Goal: Task Accomplishment & Management: Use online tool/utility

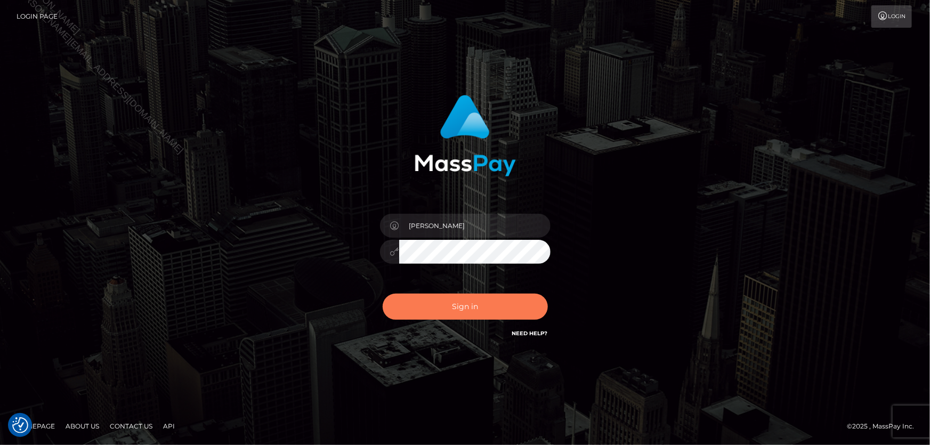
click at [482, 301] on button "Sign in" at bounding box center [464, 307] width 165 height 26
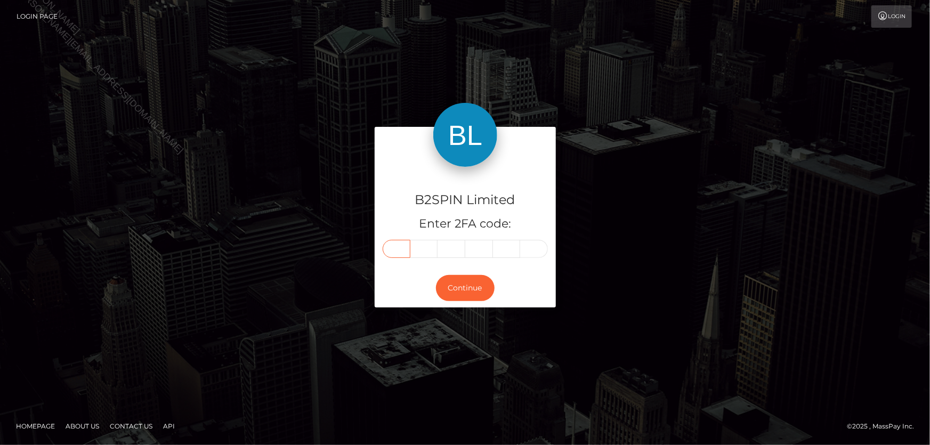
click at [396, 249] on input "text" at bounding box center [396, 249] width 28 height 18
type input "2"
type input "6"
type input "9"
type input "8"
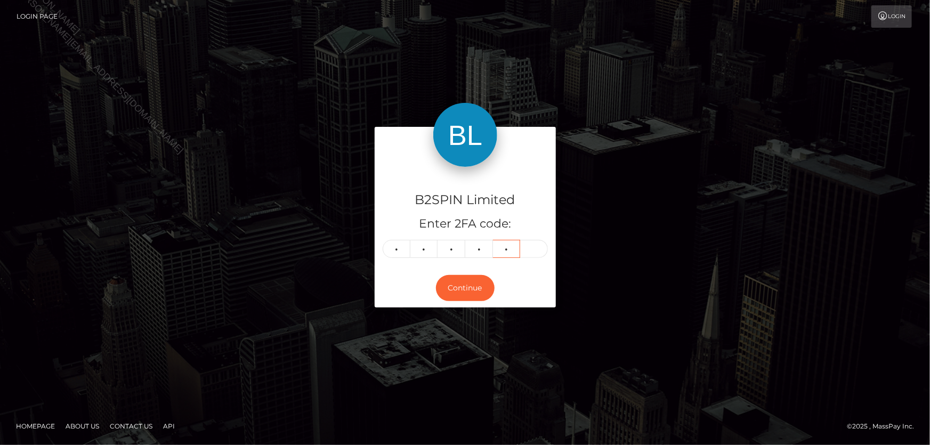
type input "6"
type input "8"
type input "6"
type input "7"
click at [471, 294] on button "Continue" at bounding box center [465, 288] width 59 height 26
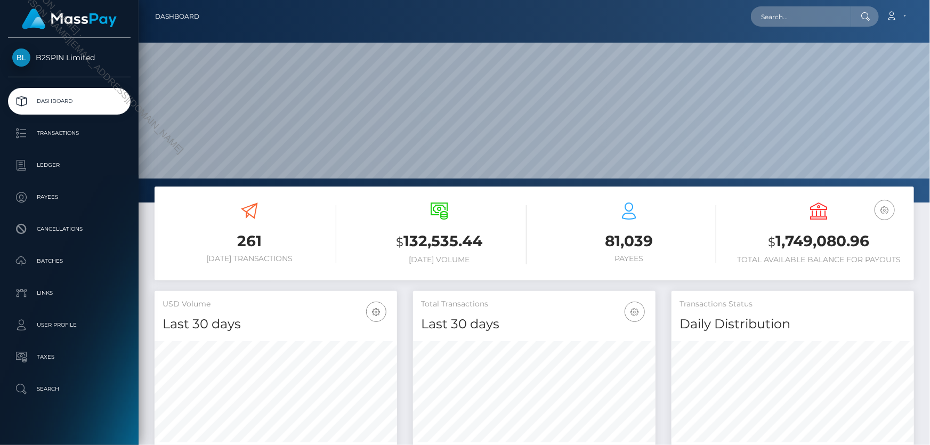
scroll to position [189, 242]
drag, startPoint x: 775, startPoint y: 239, endPoint x: 885, endPoint y: 240, distance: 110.3
click at [887, 241] on h3 "$ 1,749,080.96" at bounding box center [819, 242] width 174 height 22
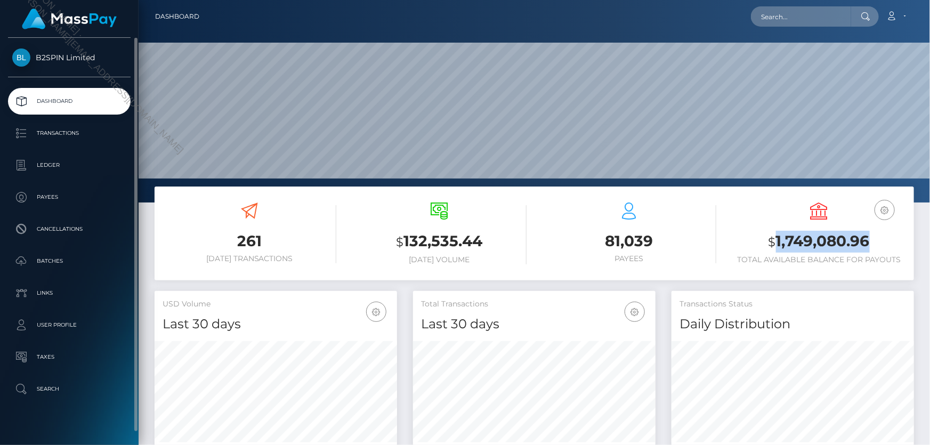
copy h3 "1,749,080.96"
